Goal: Transaction & Acquisition: Purchase product/service

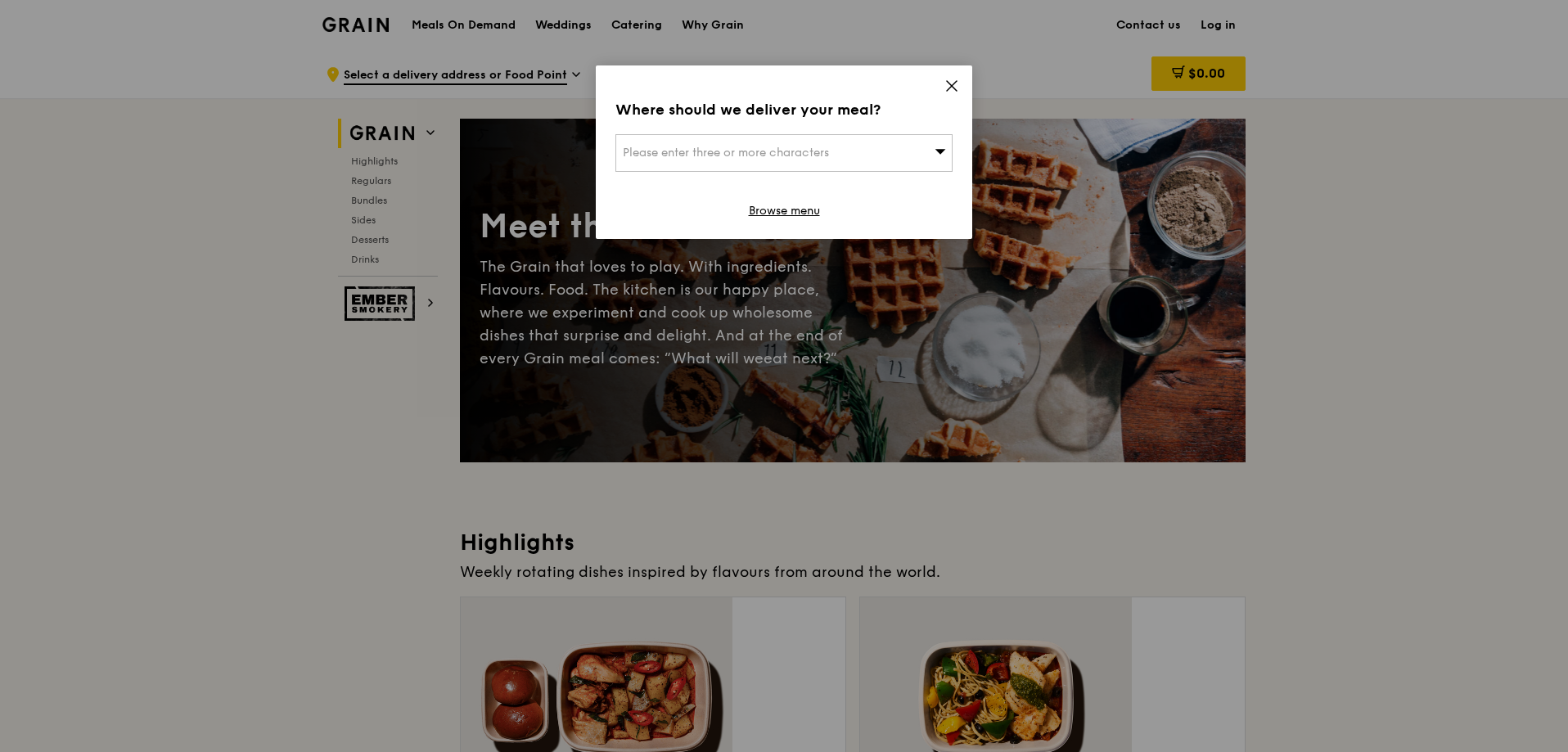
click at [884, 101] on div "Where should we deliver your meal? Please enter three or more characters Browse…" at bounding box center [784, 152] width 377 height 173
click at [875, 134] on div "Please enter three or more characters" at bounding box center [783, 153] width 337 height 38
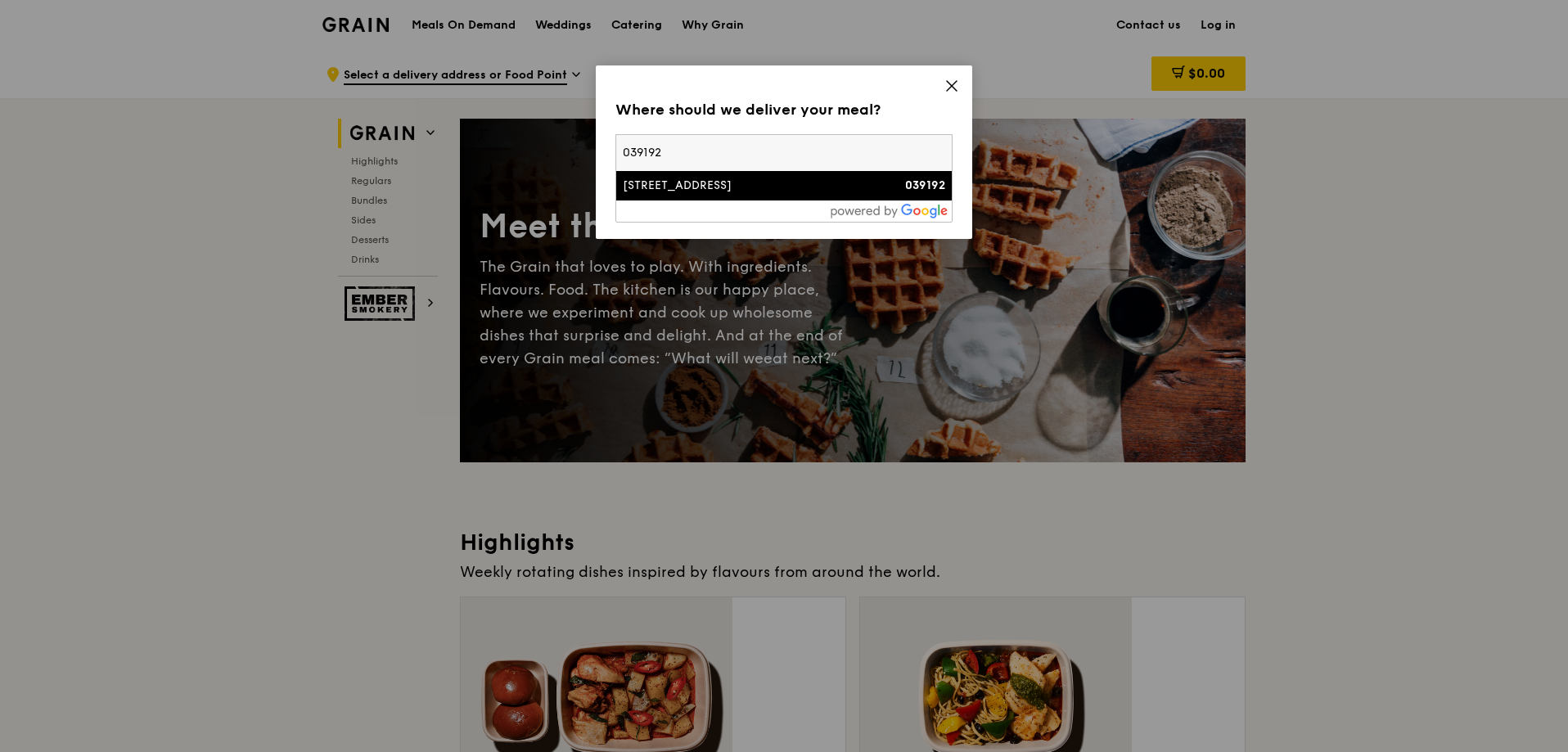
type input "039192"
click at [763, 200] on div at bounding box center [783, 211] width 336 height 21
click at [766, 177] on div "[STREET_ADDRESS]" at bounding box center [744, 186] width 242 height 16
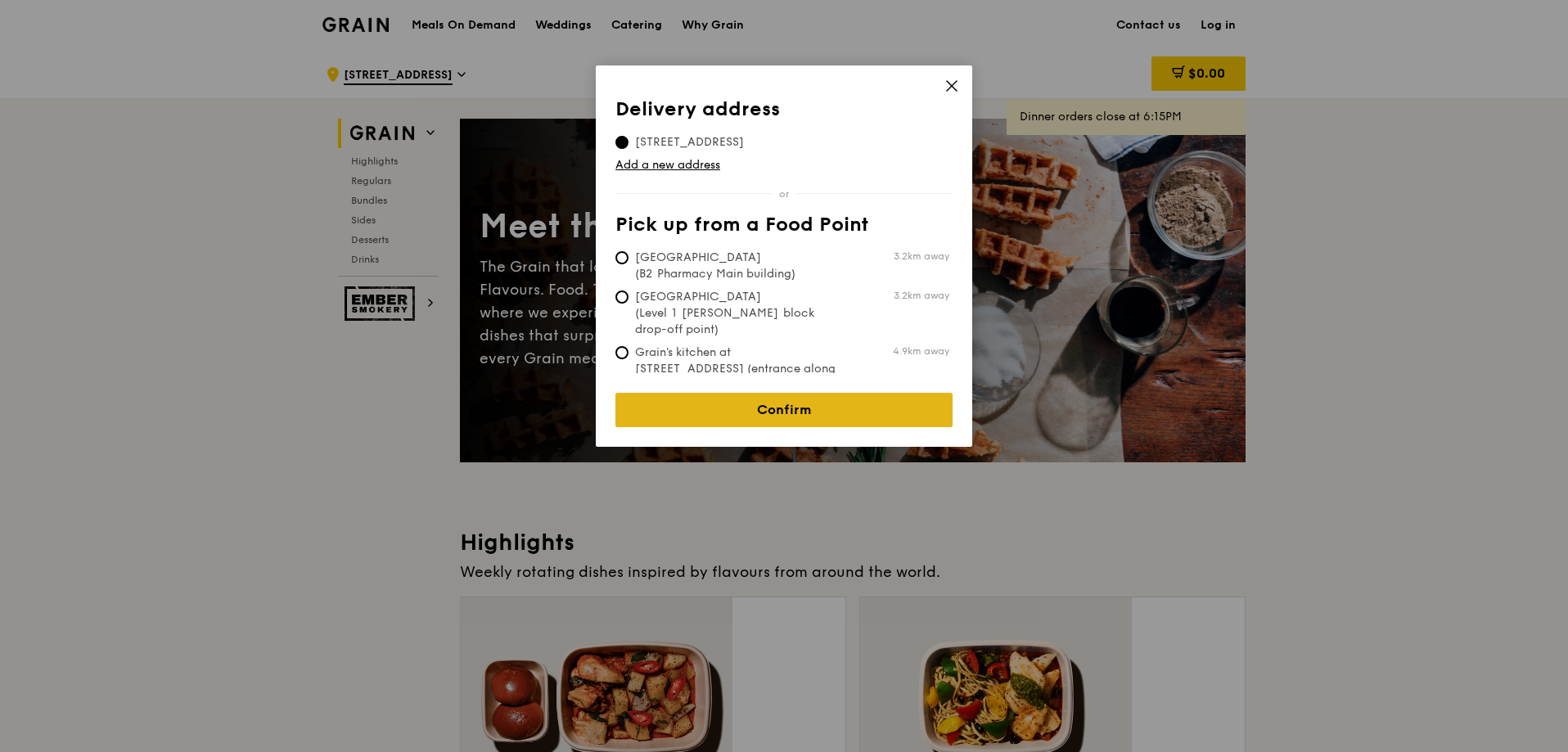
click at [792, 392] on link "Confirm" at bounding box center [783, 410] width 337 height 35
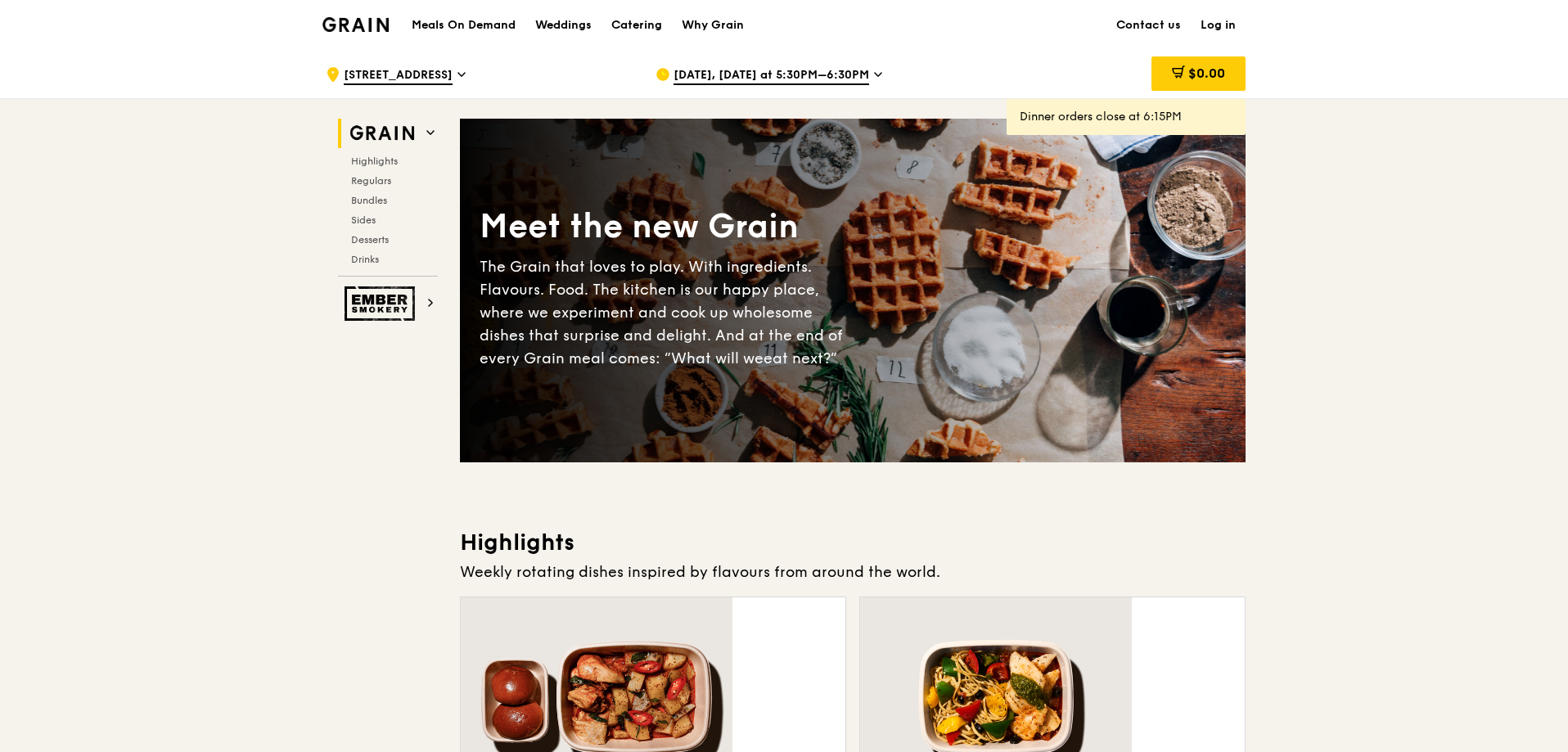
click at [1190, 17] on link "Log in" at bounding box center [1218, 26] width 54 height 49
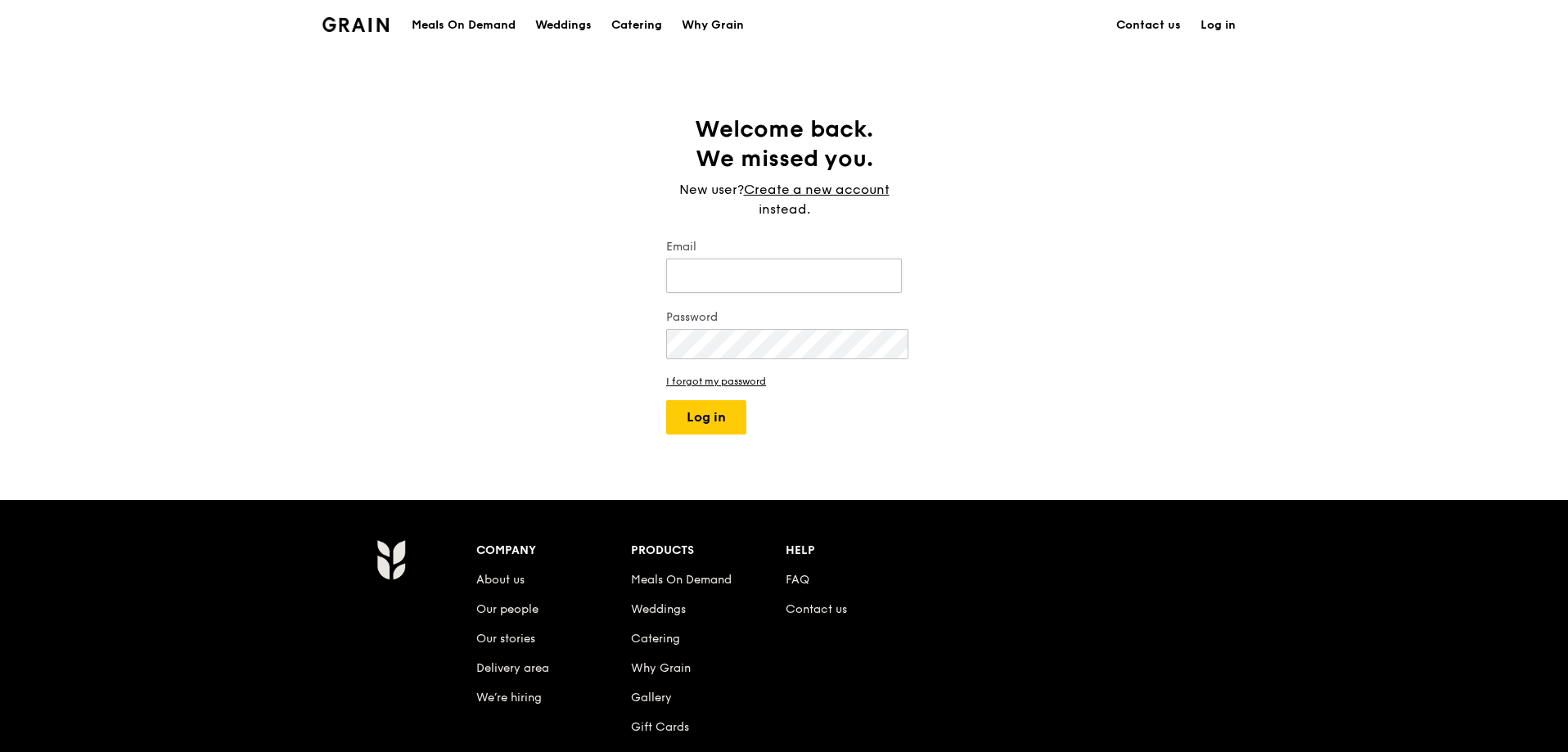
click at [753, 259] on input "Email" at bounding box center [784, 276] width 236 height 35
click at [815, 259] on input "bevelyn.cheong@dymonasia.con" at bounding box center [784, 276] width 236 height 35
type input "bevelyn.cheong@dymonasia.com"
click at [726, 400] on button "Log in" at bounding box center [706, 417] width 80 height 35
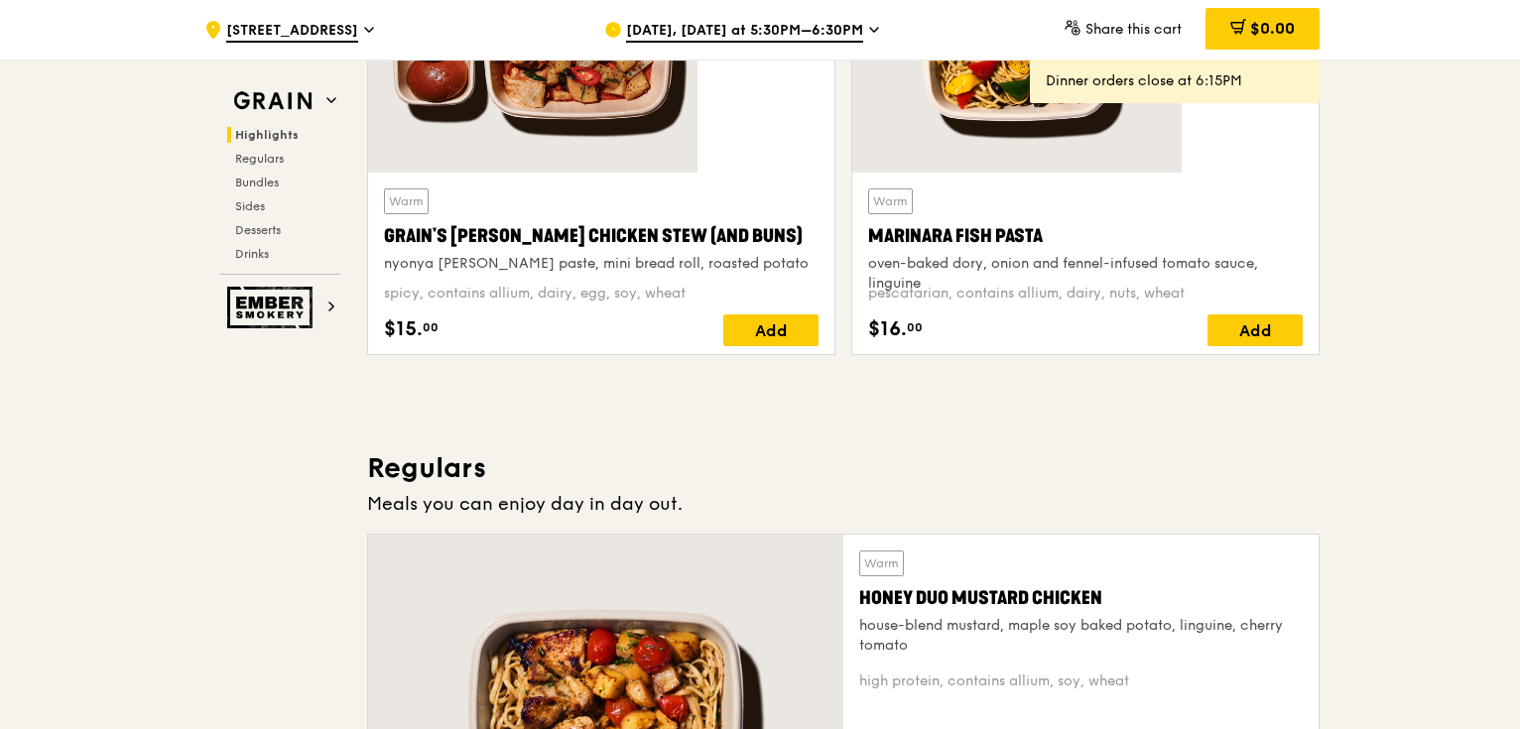
scroll to position [529, 0]
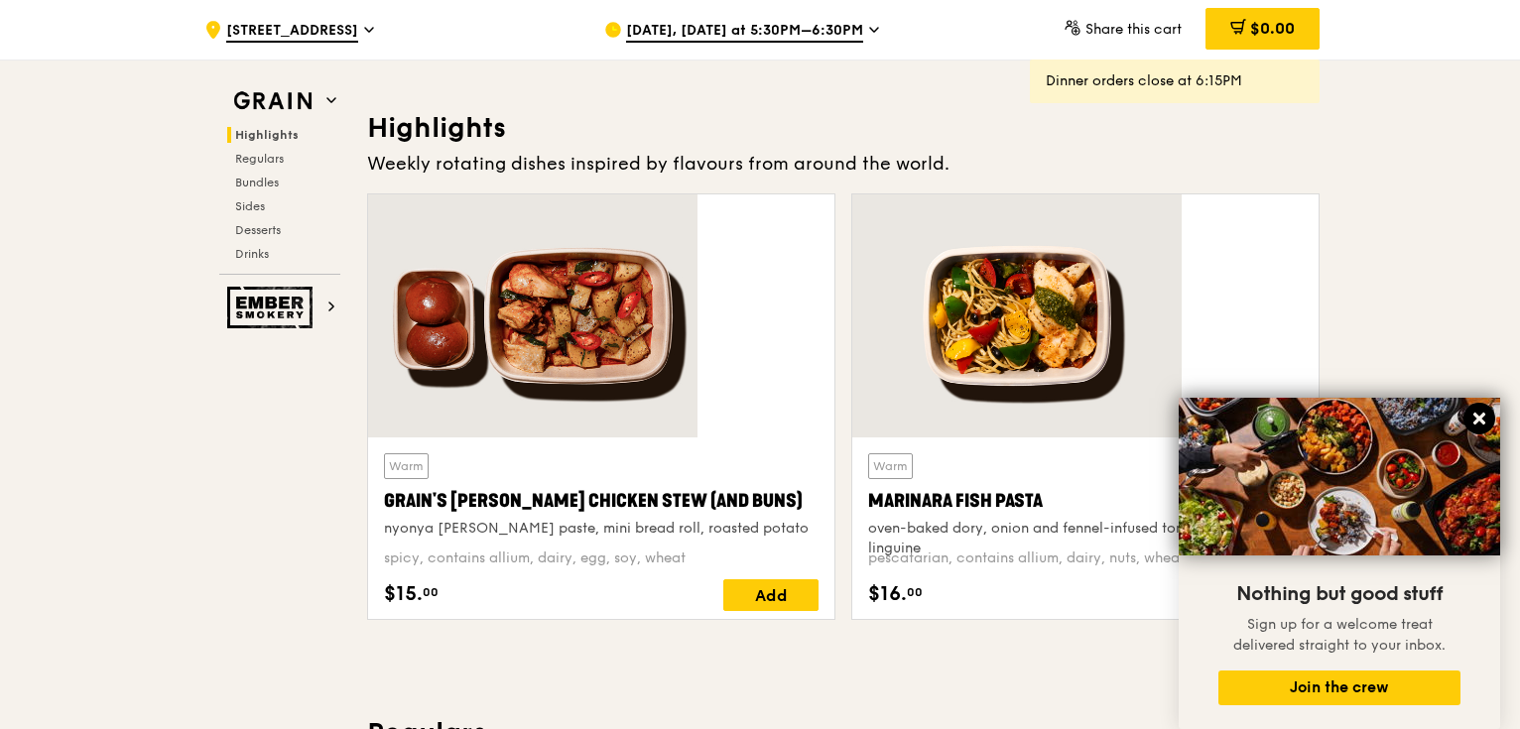
click at [1481, 413] on icon at bounding box center [1480, 419] width 18 height 18
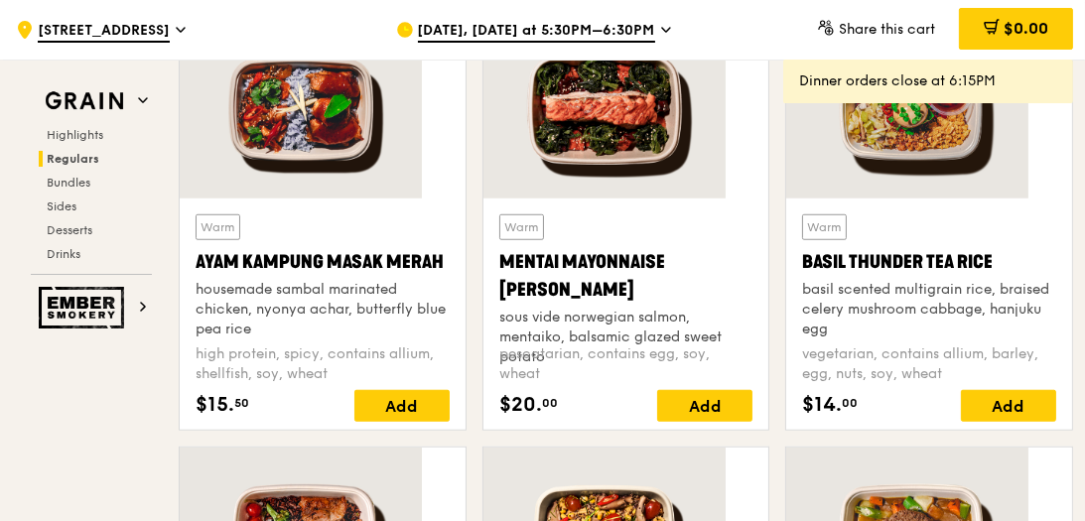
scroll to position [1373, 0]
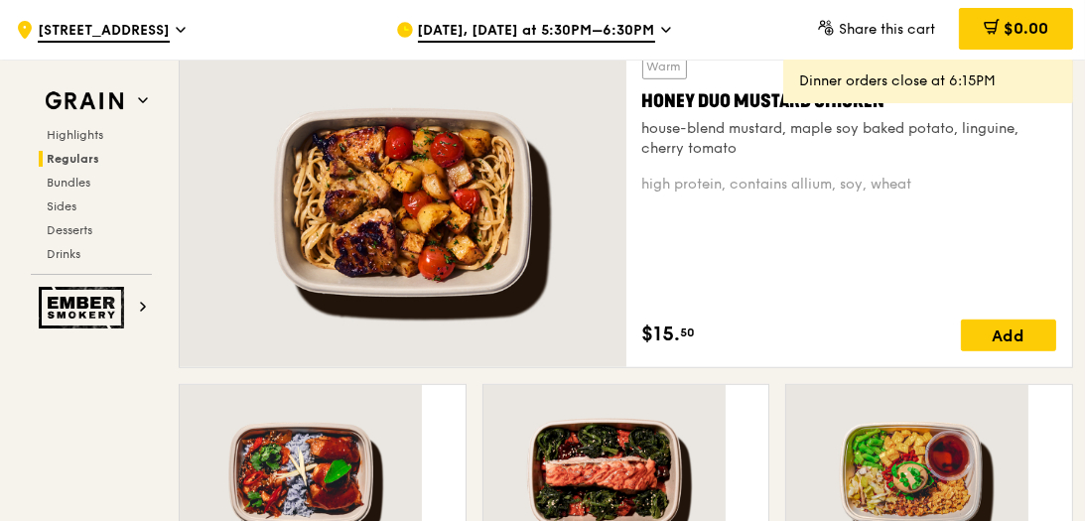
scroll to position [1386, 0]
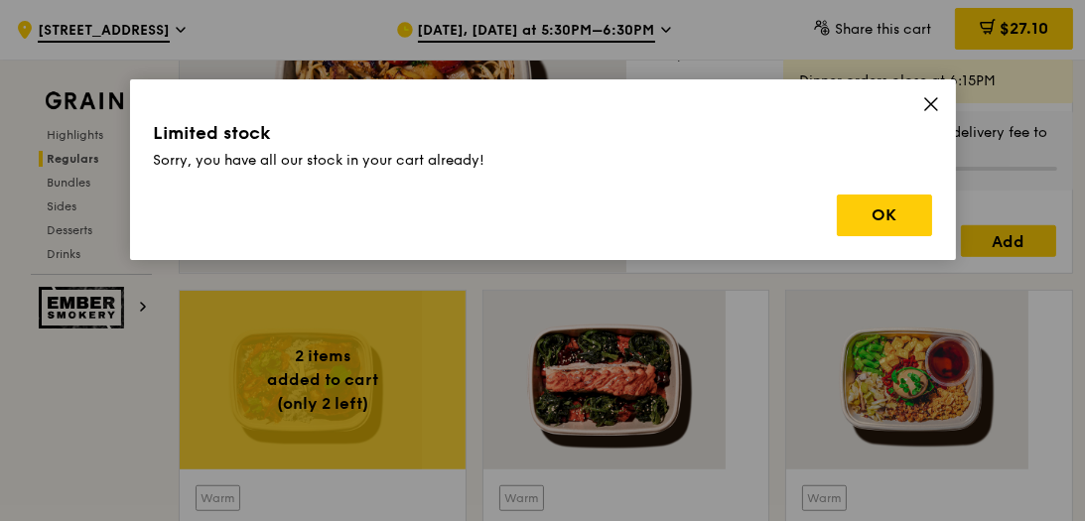
click at [473, 465] on div "Limited stock Sorry, you have all our stock in your cart already! OK" at bounding box center [542, 260] width 1085 height 521
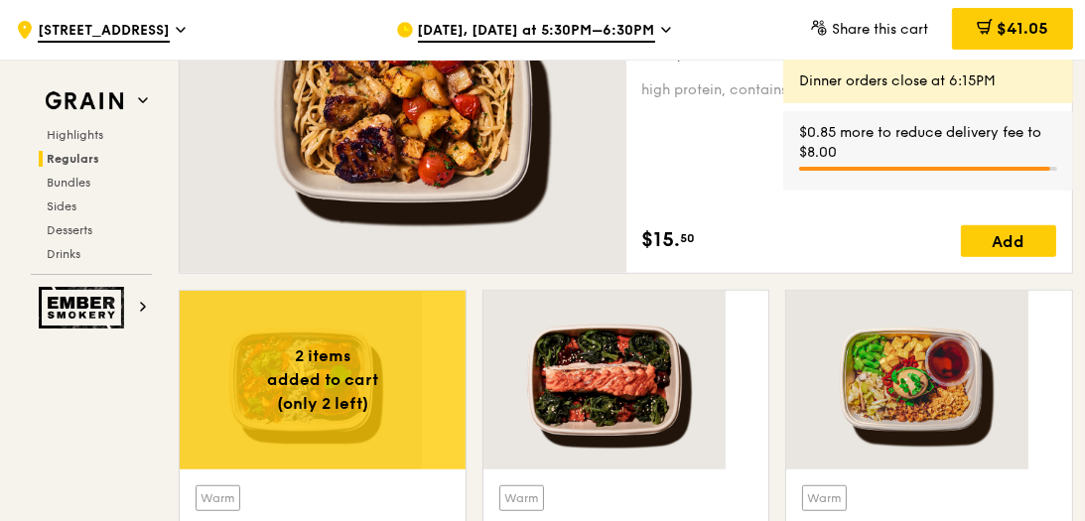
scroll to position [1480, 0]
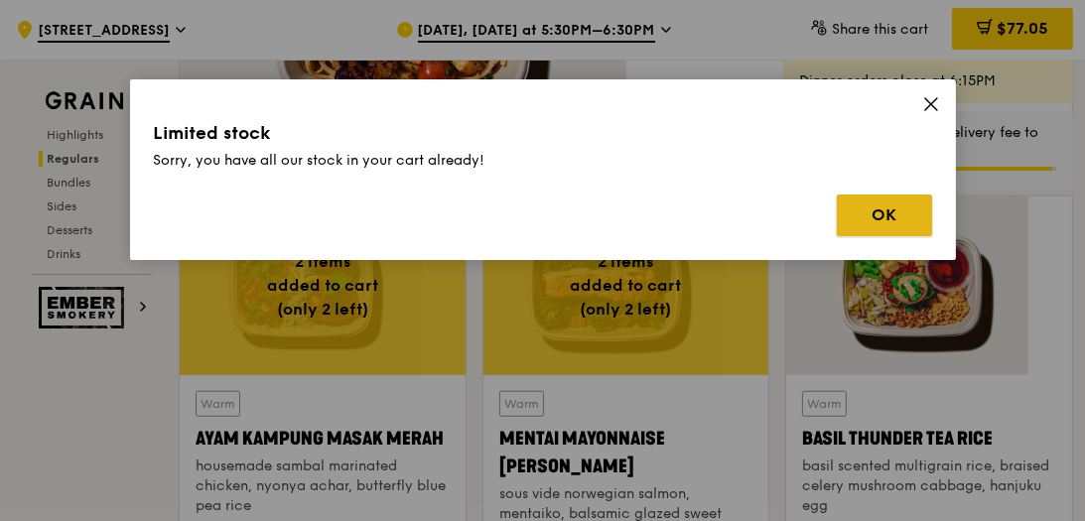
click at [837, 195] on button "OK" at bounding box center [884, 216] width 95 height 42
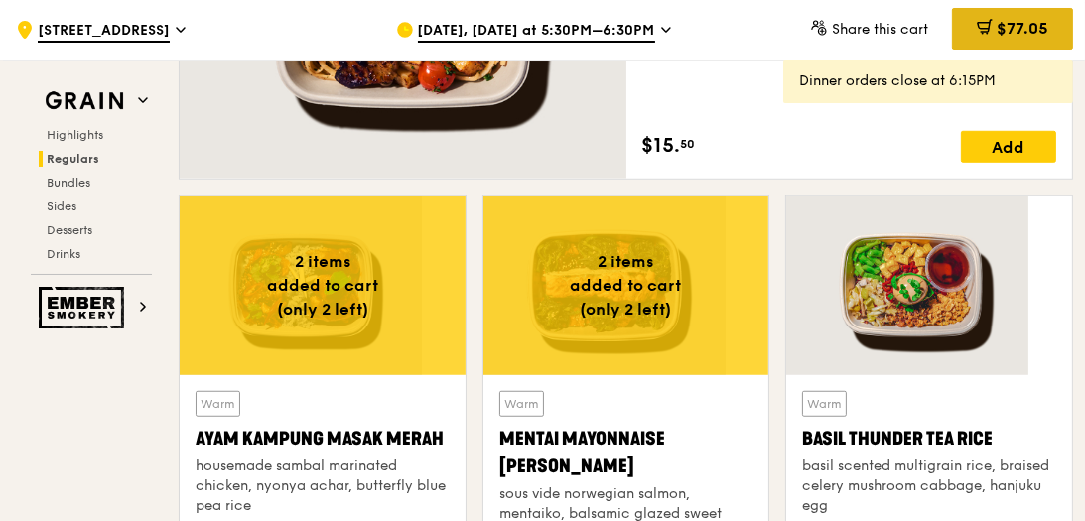
click at [996, 28] on span "$77.05" at bounding box center [1022, 28] width 52 height 19
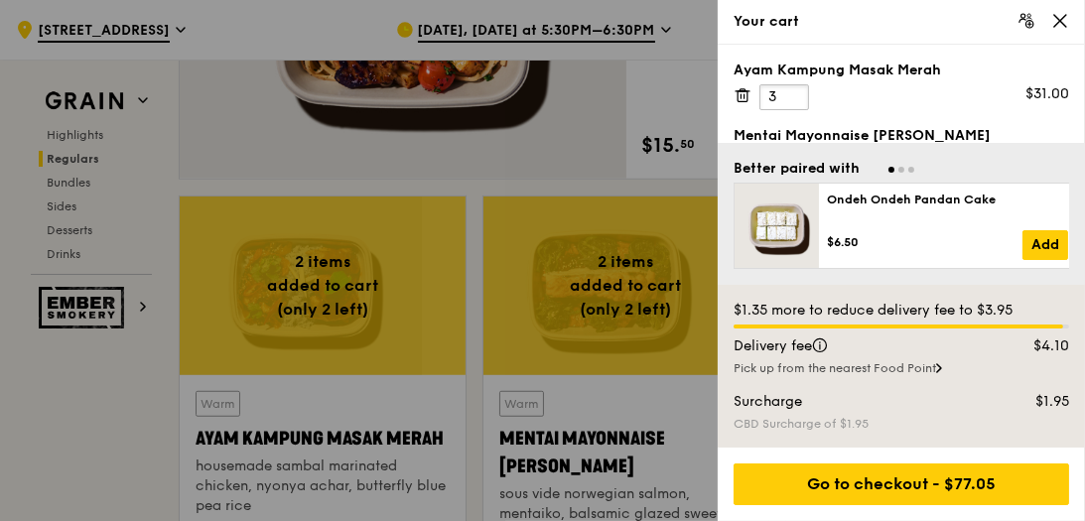
click at [792, 84] on input "3" at bounding box center [784, 97] width 50 height 26
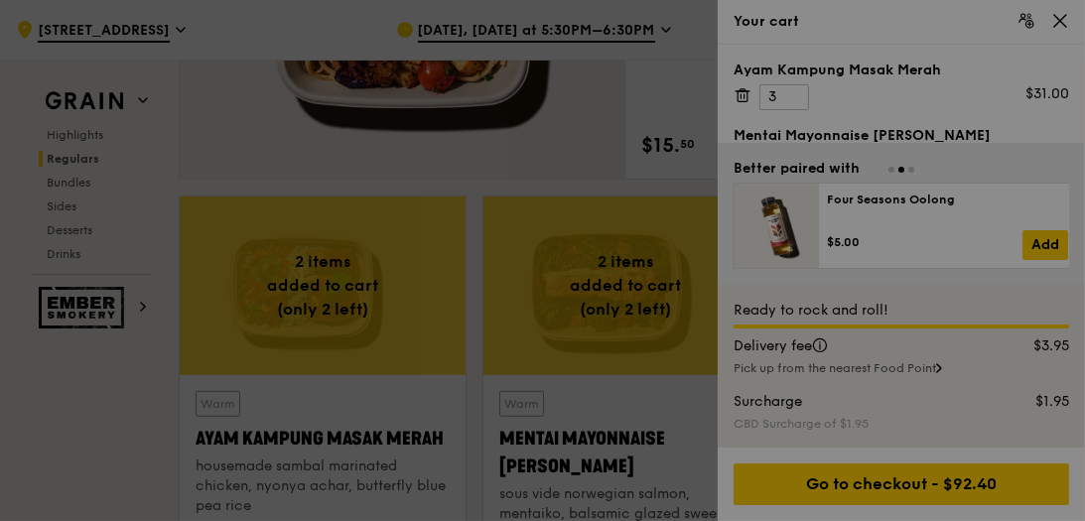
click at [790, 71] on div at bounding box center [542, 260] width 1085 height 521
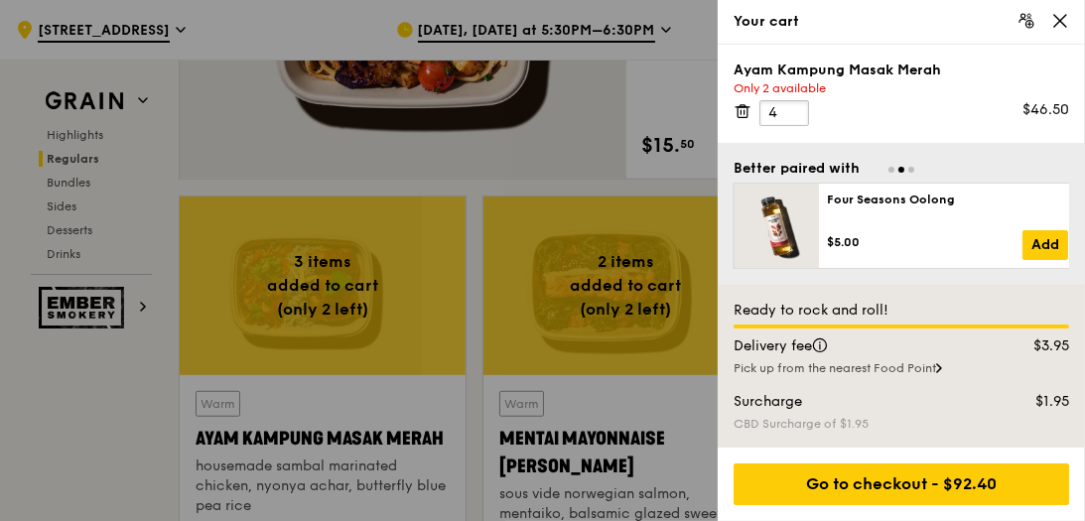
type input "4"
click at [791, 100] on input "4" at bounding box center [784, 113] width 50 height 26
type input "3"
click at [788, 166] on input "3" at bounding box center [784, 179] width 50 height 26
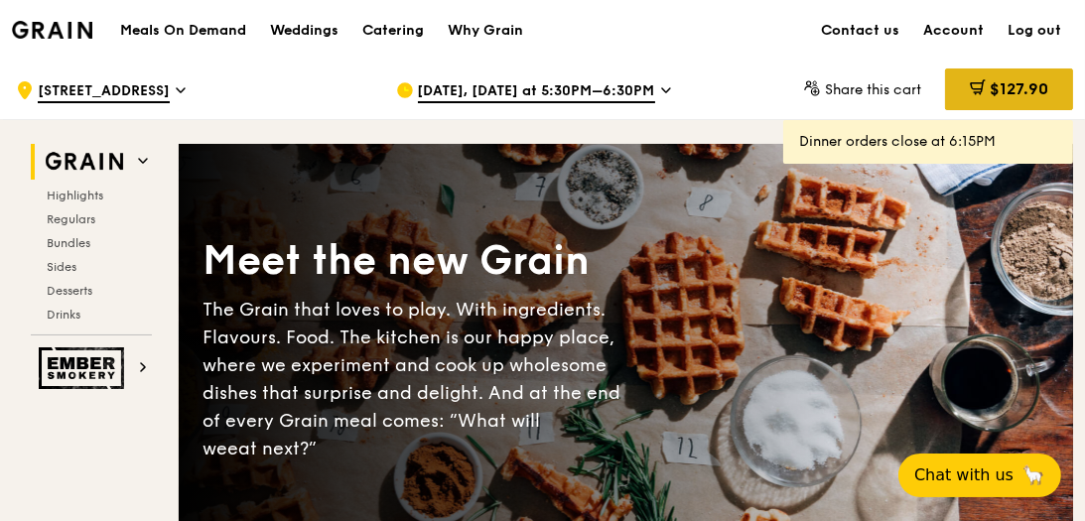
click at [990, 81] on span "$127.90" at bounding box center [1019, 88] width 59 height 19
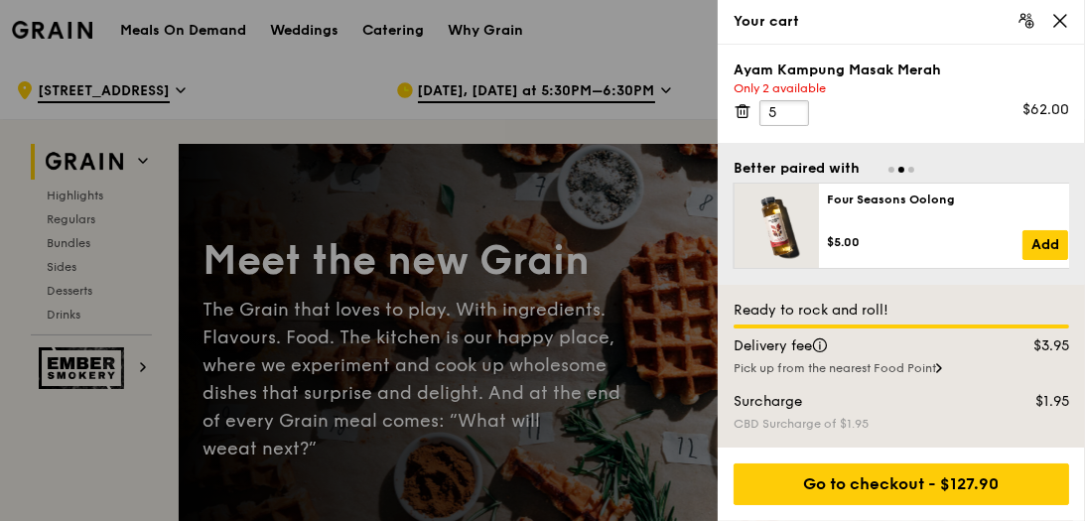
click at [791, 100] on input "5" at bounding box center [784, 113] width 50 height 26
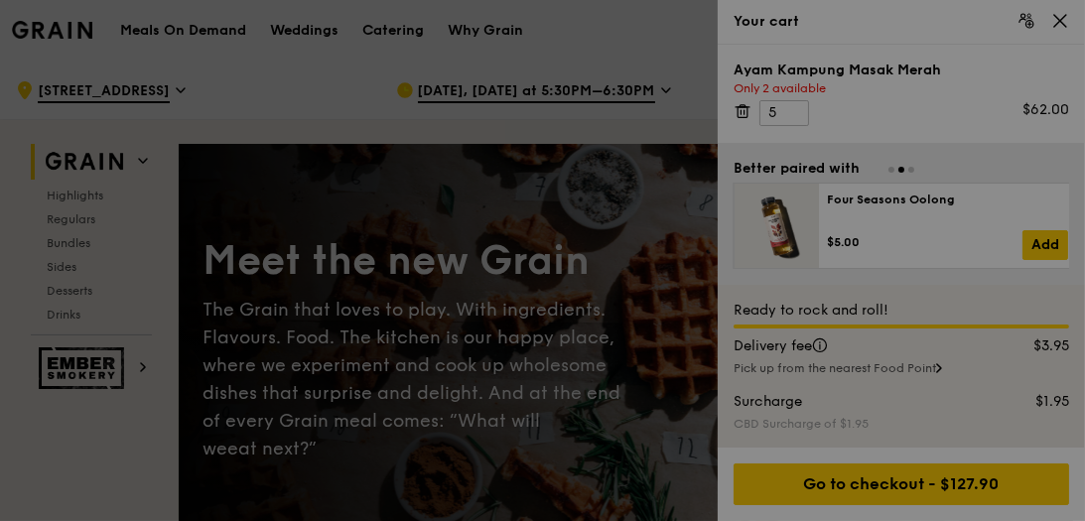
click at [791, 90] on div at bounding box center [542, 260] width 1085 height 521
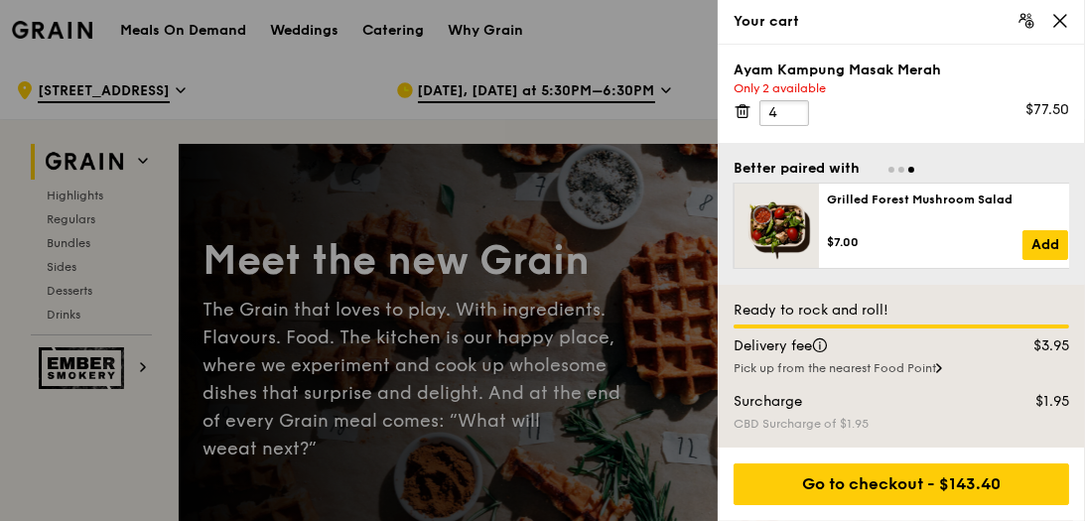
click at [791, 100] on input "4" at bounding box center [784, 113] width 50 height 26
click at [788, 100] on input "3" at bounding box center [784, 113] width 50 height 26
type input "2"
click at [788, 100] on input "2" at bounding box center [784, 113] width 50 height 26
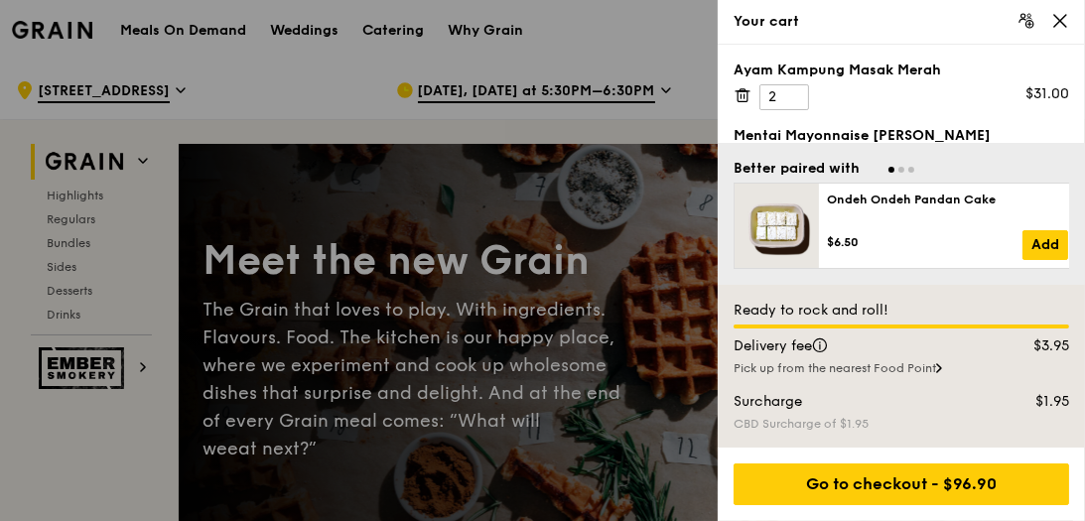
type input "2"
click at [788, 166] on input "2" at bounding box center [784, 179] width 50 height 26
click at [382, 45] on div at bounding box center [542, 260] width 1085 height 521
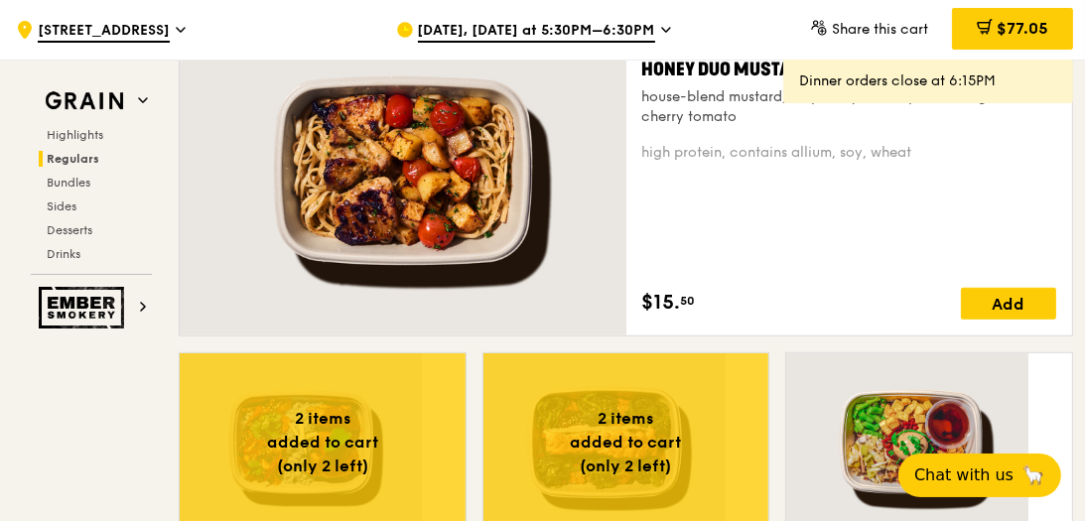
scroll to position [1229, 0]
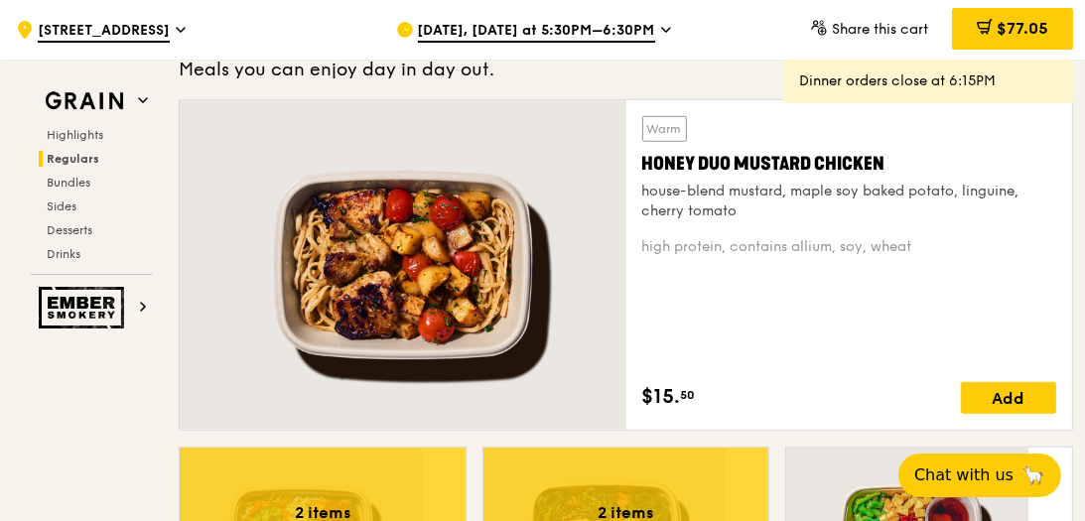
click at [170, 30] on span "[STREET_ADDRESS]" at bounding box center [104, 32] width 132 height 22
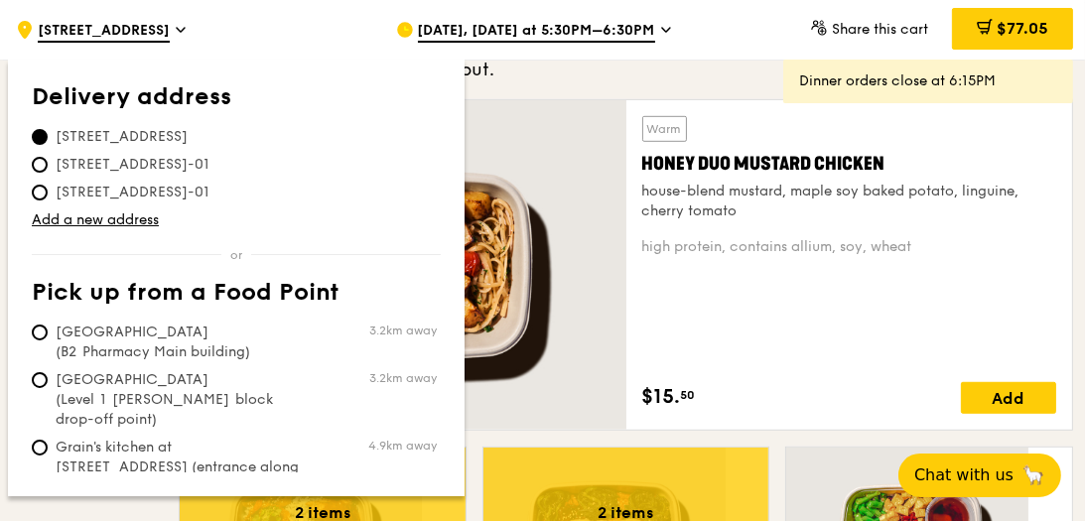
scroll to position [1524, 0]
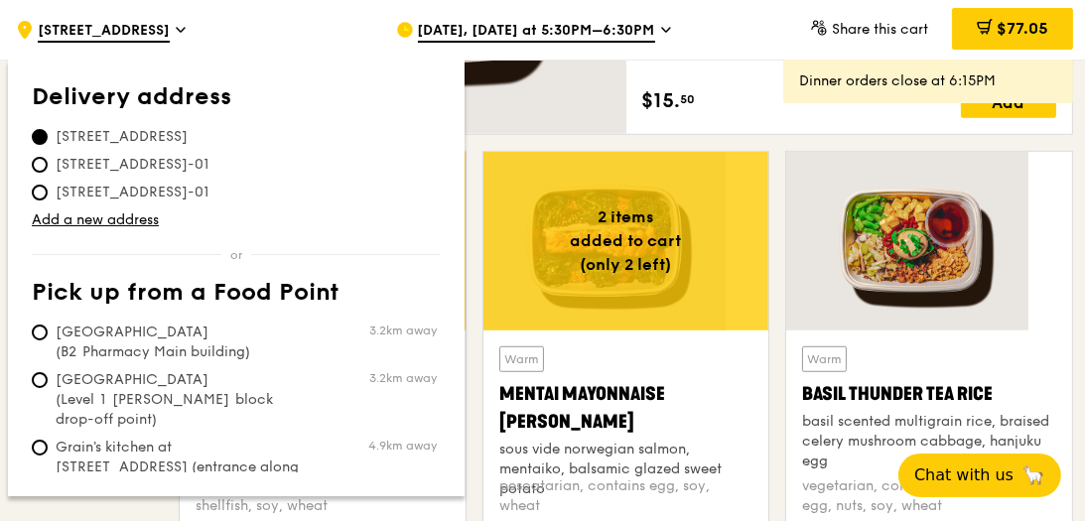
click at [661, 28] on icon at bounding box center [666, 30] width 10 height 18
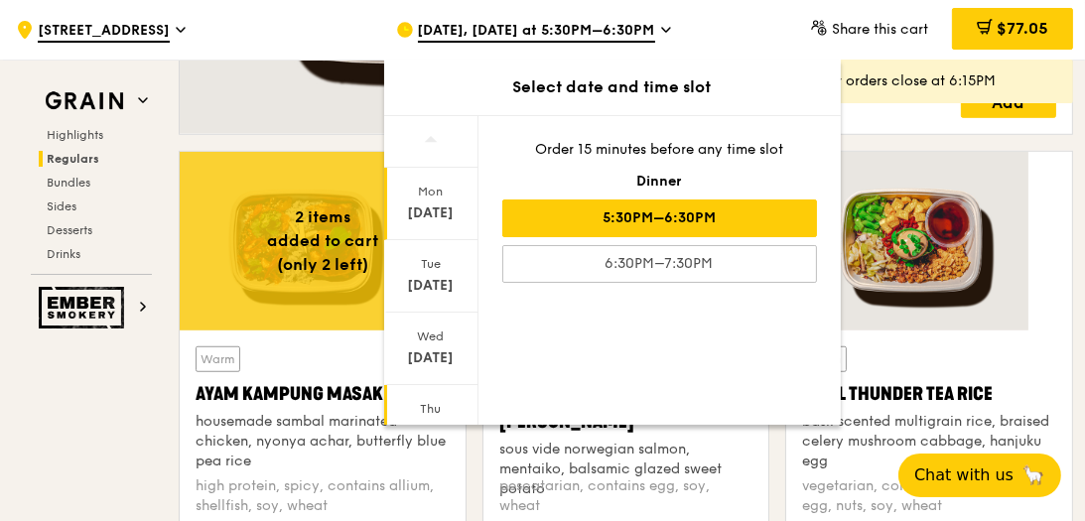
click at [475, 401] on div "Thu" at bounding box center [431, 409] width 88 height 16
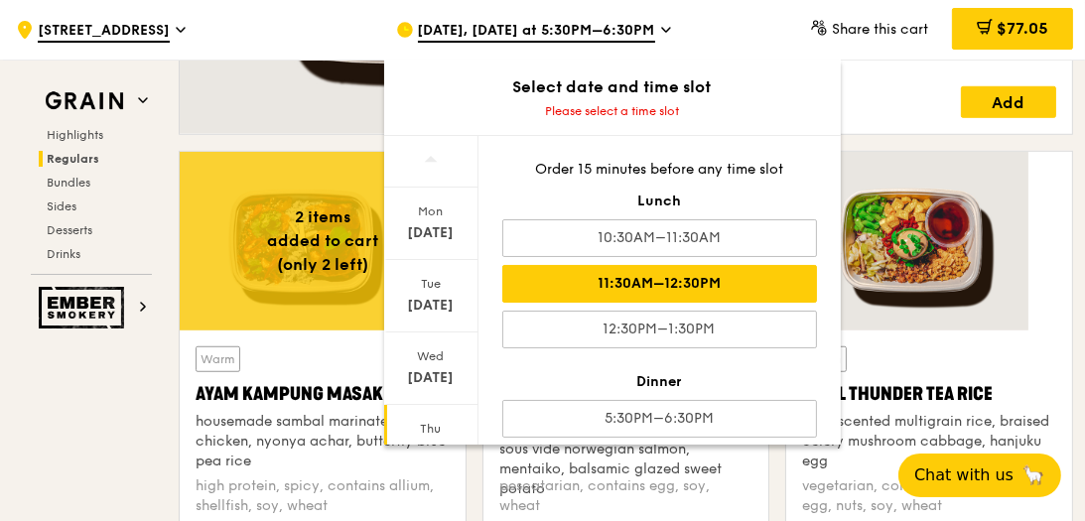
click at [759, 265] on div "11:30AM–12:30PM" at bounding box center [659, 284] width 315 height 38
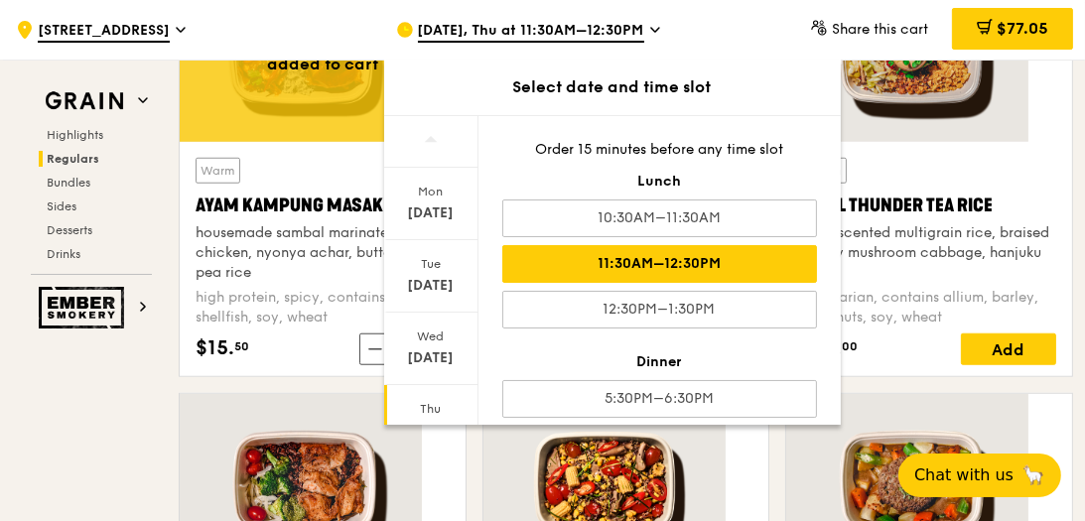
scroll to position [1903, 0]
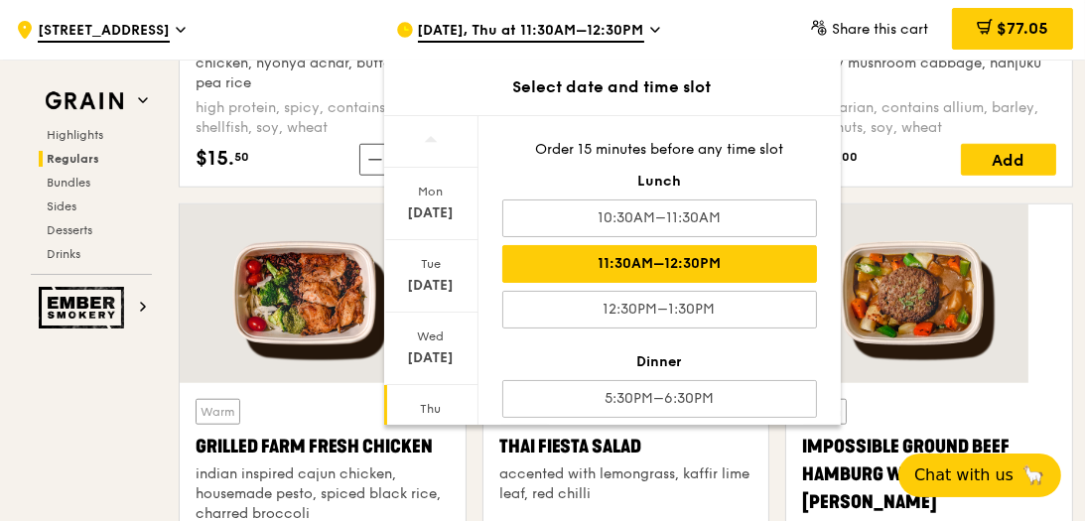
click at [712, 245] on div "11:30AM–12:30PM" at bounding box center [659, 264] width 315 height 38
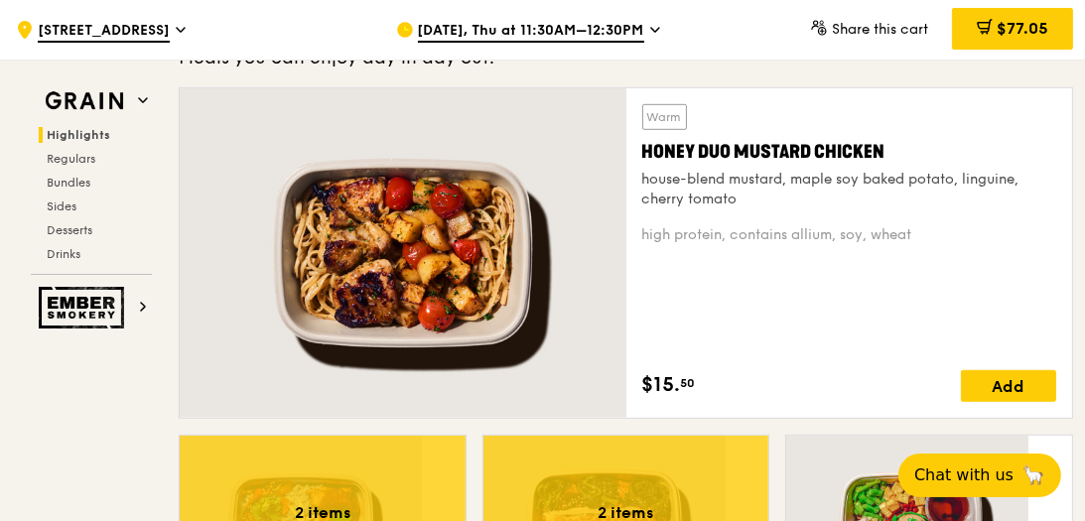
scroll to position [862, 0]
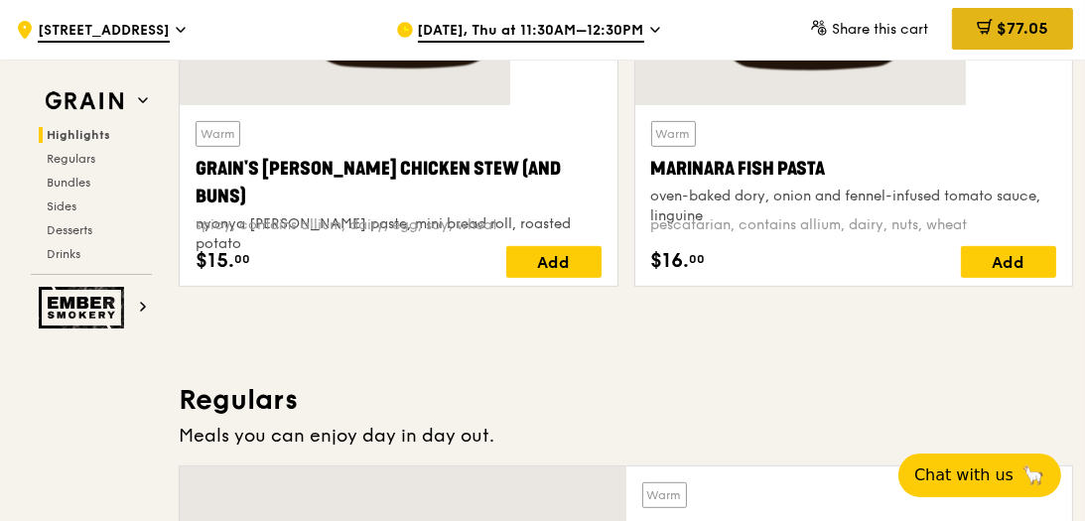
click at [996, 30] on span "$77.05" at bounding box center [1022, 28] width 52 height 19
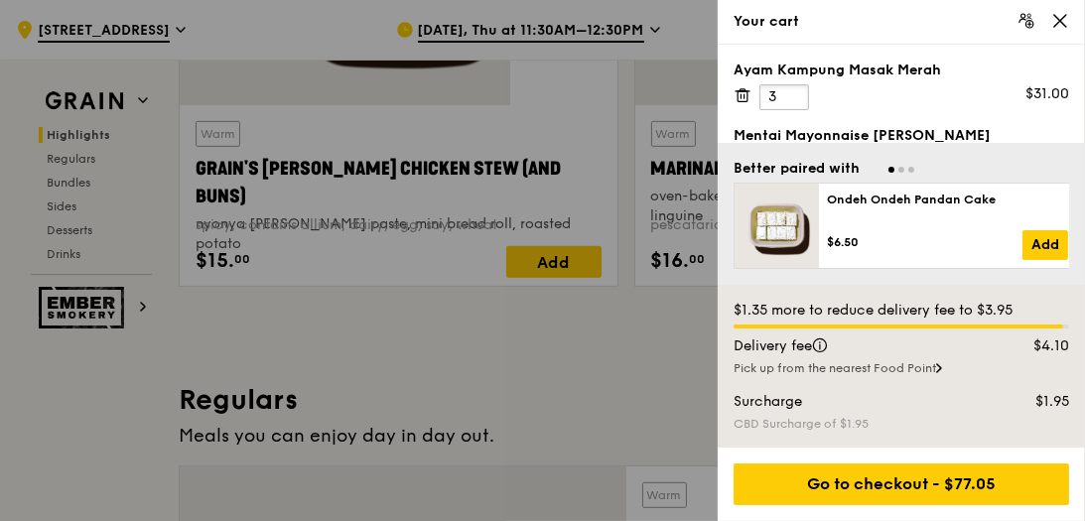
click at [787, 84] on input "3" at bounding box center [784, 97] width 50 height 26
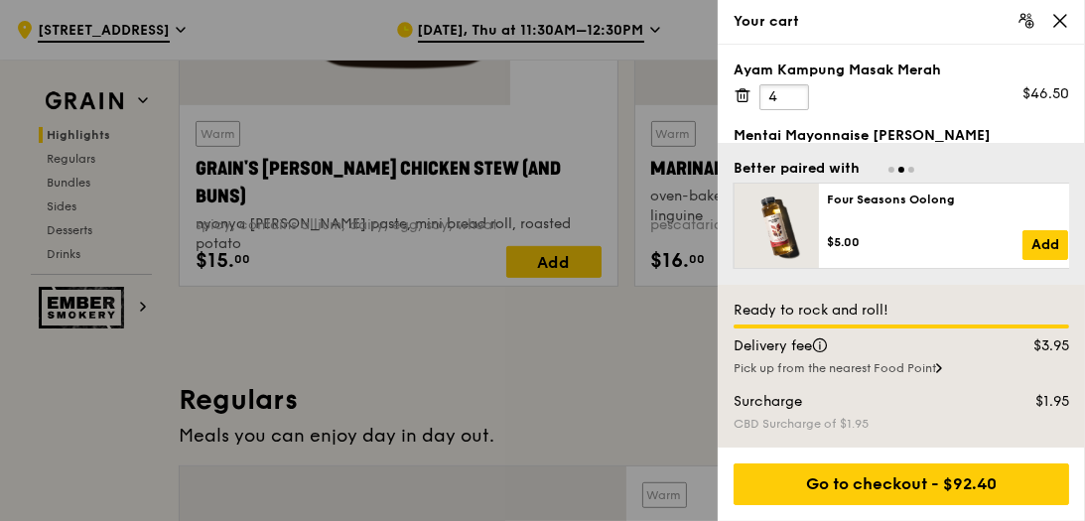
type input "4"
click at [787, 84] on input "4" at bounding box center [784, 97] width 50 height 26
click at [790, 150] on input "3" at bounding box center [784, 163] width 50 height 26
type input "4"
click at [790, 150] on input "4" at bounding box center [784, 163] width 50 height 26
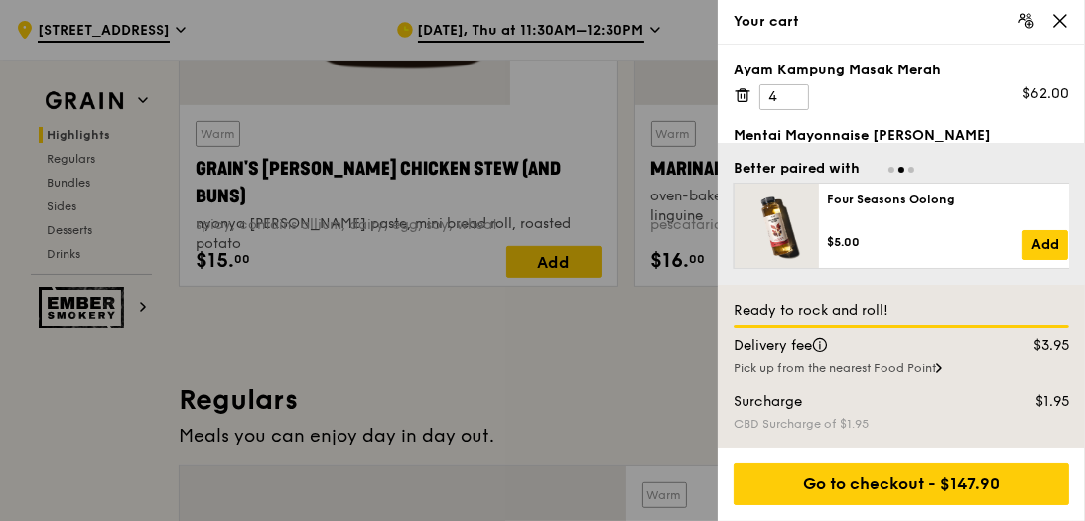
drag, startPoint x: 643, startPoint y: 83, endPoint x: 520, endPoint y: 90, distance: 123.3
click at [520, 90] on div at bounding box center [542, 260] width 1085 height 521
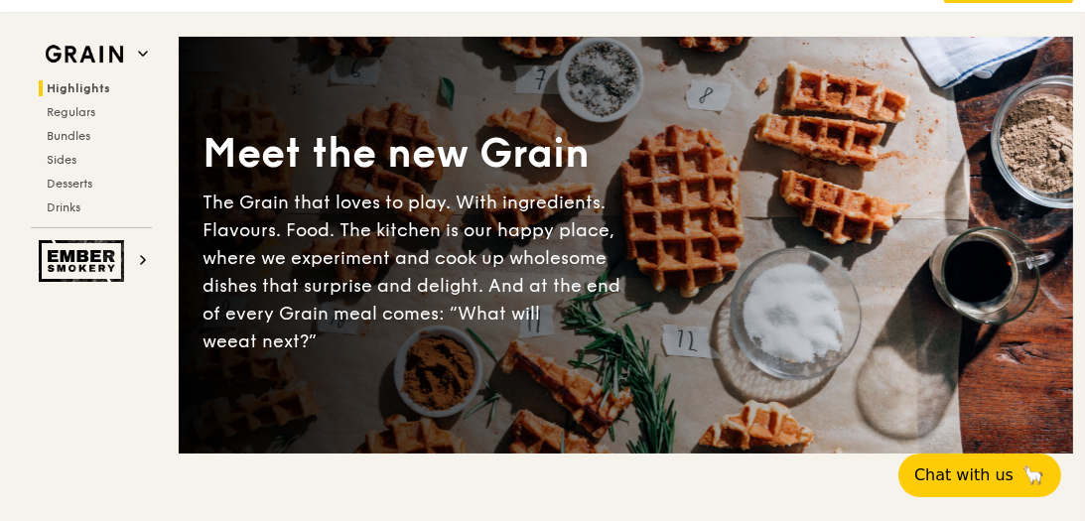
scroll to position [0, 0]
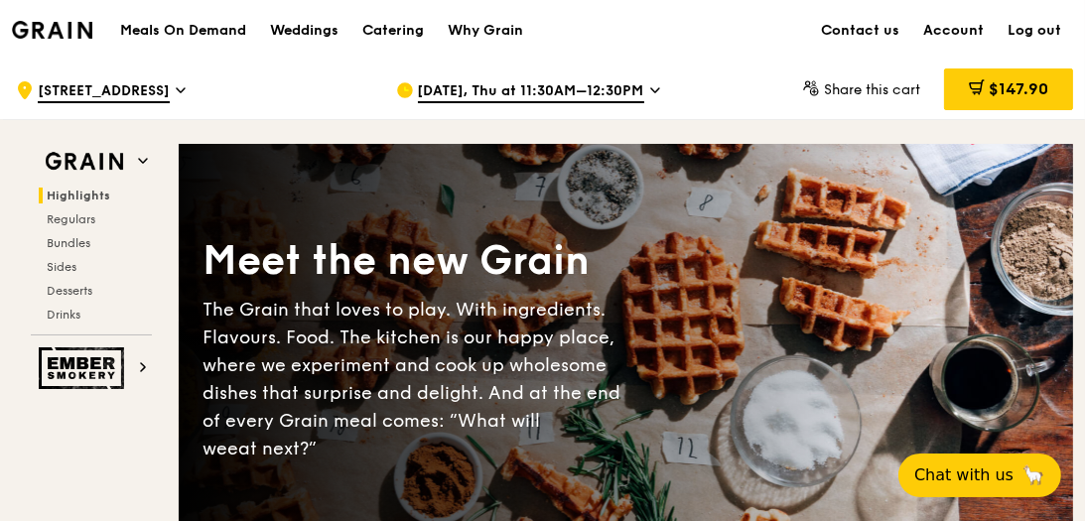
click at [1021, 41] on div "Grain logo Meals On Demand Weddings Catering Why Grain Contact us Account Log o…" at bounding box center [542, 30] width 1085 height 60
click at [1033, 71] on div ".cls-1 { fill: none; stroke: #fff; stroke-linecap: round; stroke-linejoin: roun…" at bounding box center [542, 90] width 1085 height 60
click at [944, 80] on div "$147.90" at bounding box center [1008, 89] width 129 height 42
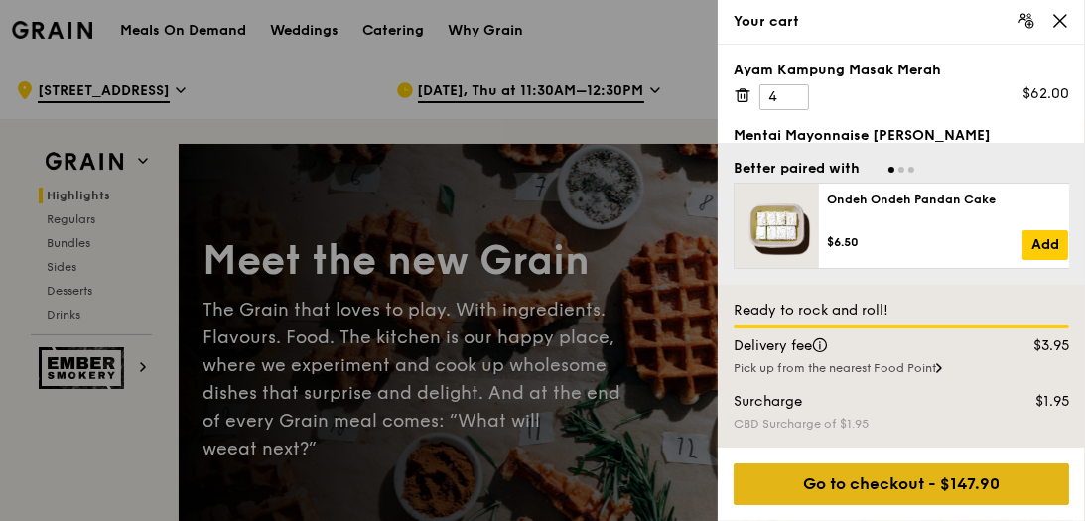
click at [907, 493] on div "Go to checkout - $147.90" at bounding box center [900, 484] width 335 height 42
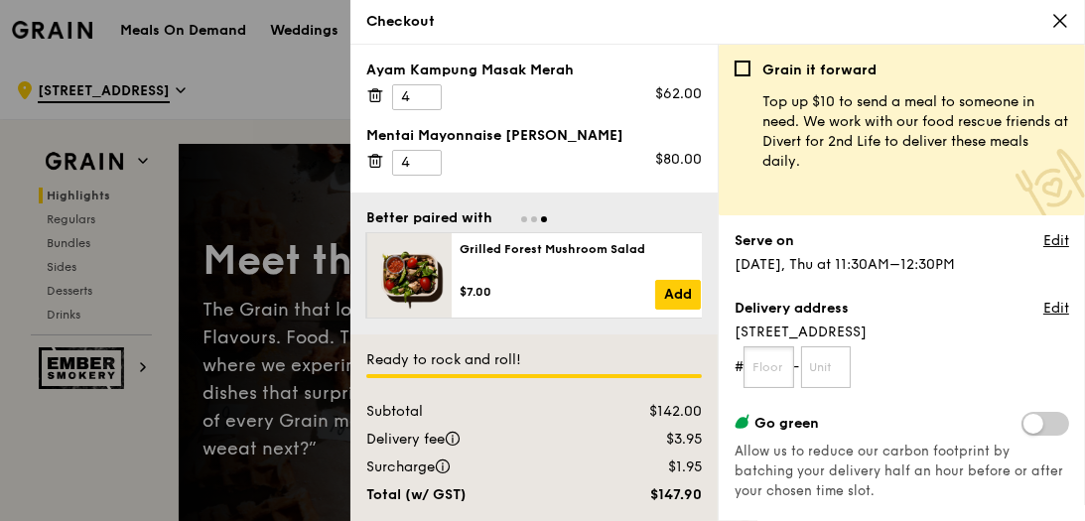
click at [762, 346] on input "text" at bounding box center [768, 367] width 51 height 42
type input "11"
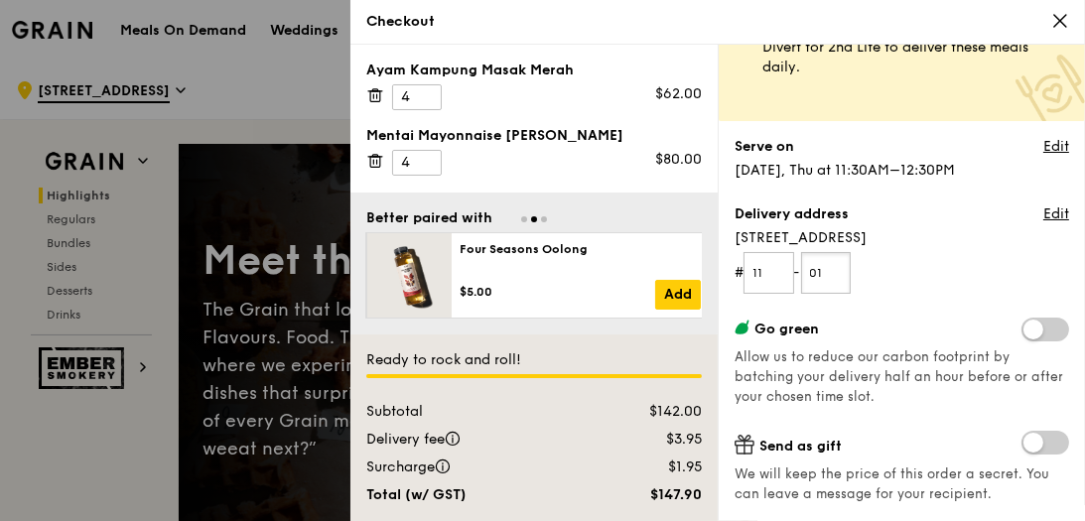
scroll to position [189, 0]
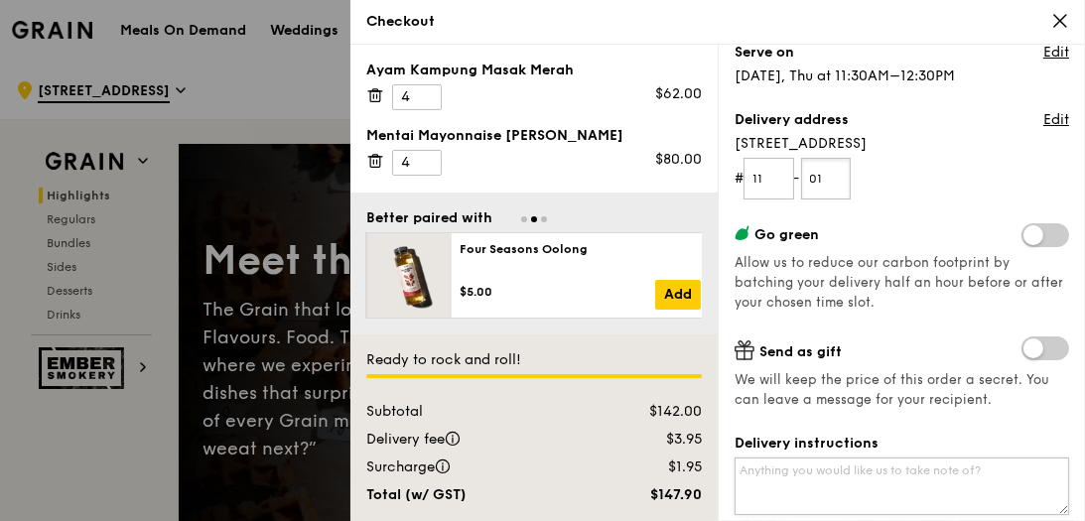
type input "01"
click at [829, 458] on textarea "Delivery instructions" at bounding box center [901, 487] width 334 height 58
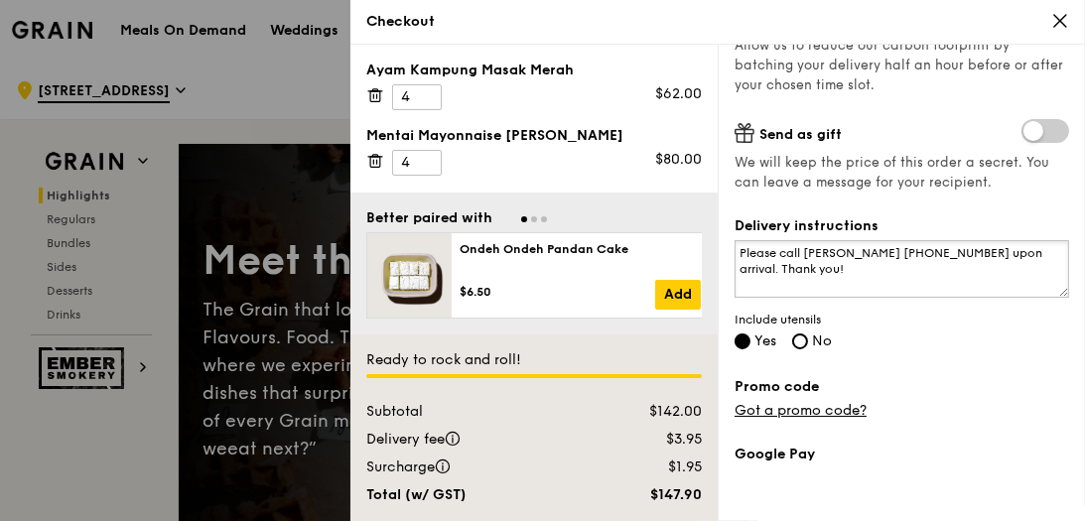
scroll to position [311, 0]
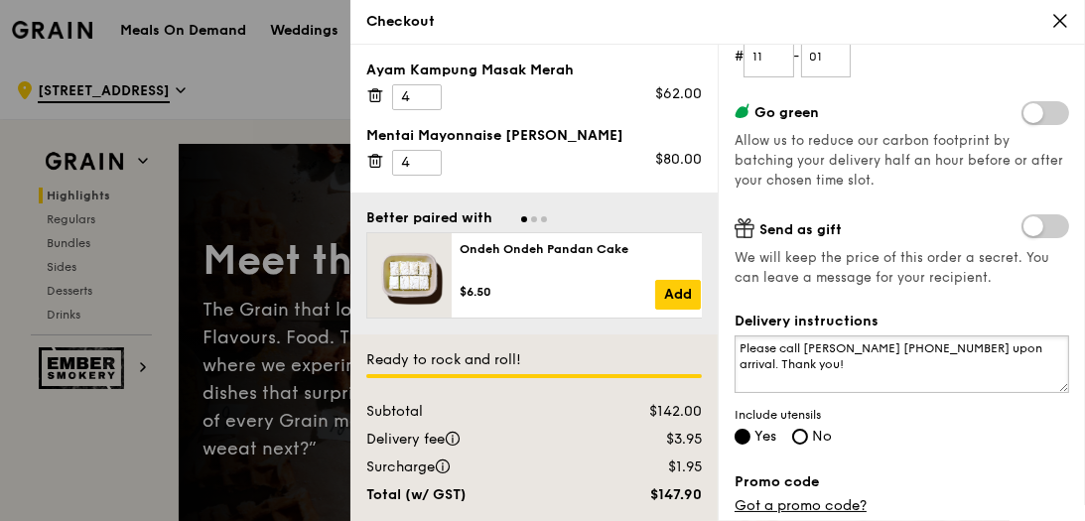
type textarea "Please call [PERSON_NAME] [PHONE_NUMBER] upon arrival. Thank you!"
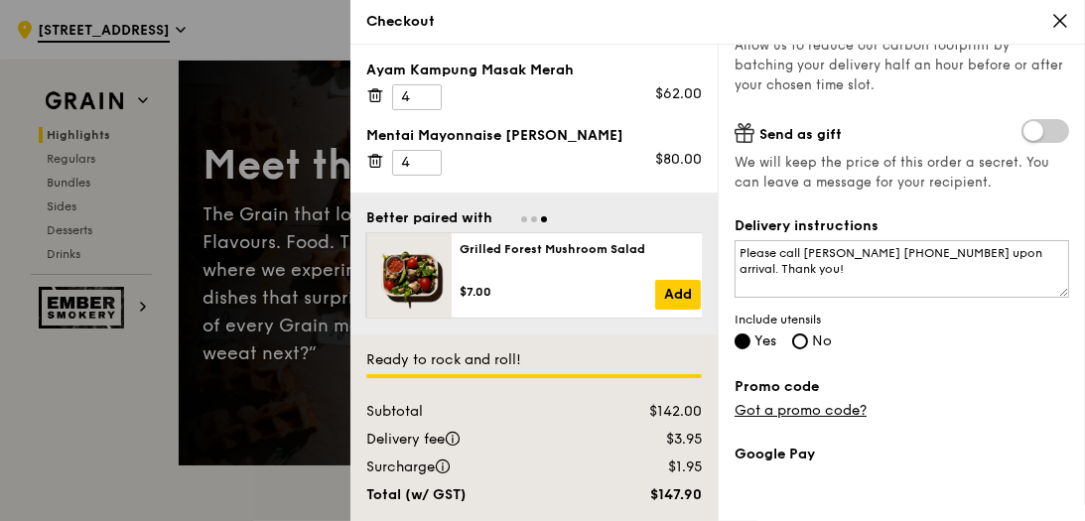
scroll to position [378, 0]
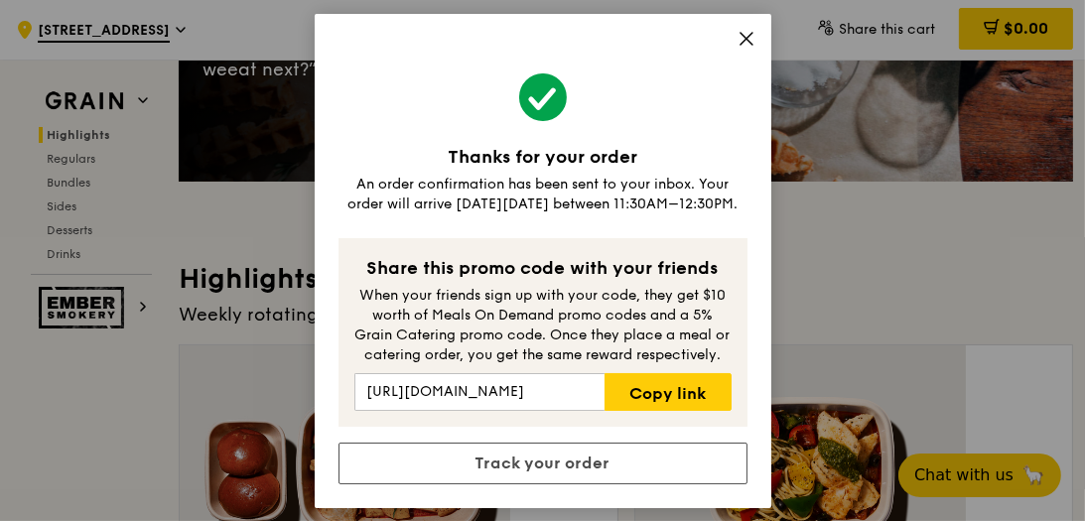
click at [741, 85] on div "Thanks for your order An order confirmation has been sent to your inbox. Your o…" at bounding box center [543, 261] width 457 height 494
click at [750, 48] on icon at bounding box center [746, 39] width 18 height 18
